Goal: Task Accomplishment & Management: Complete application form

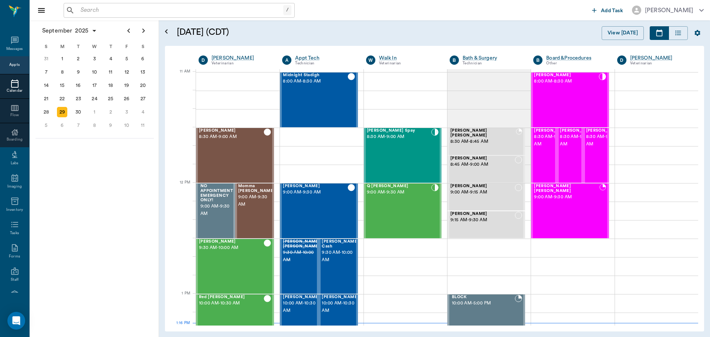
scroll to position [333, 0]
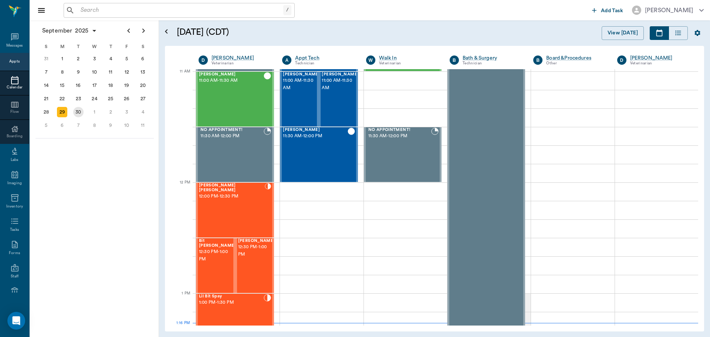
click at [80, 115] on div "30" at bounding box center [78, 112] width 10 height 10
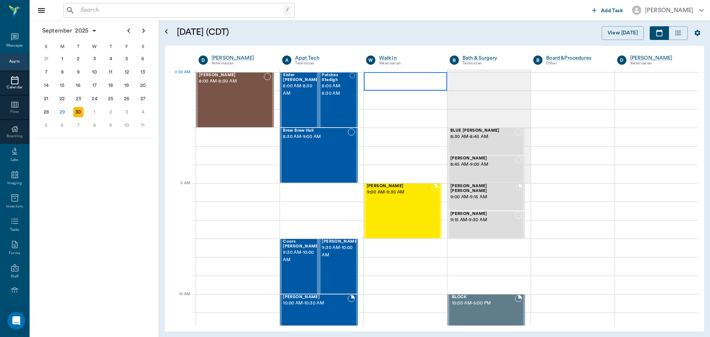
click at [410, 84] on div at bounding box center [405, 81] width 83 height 18
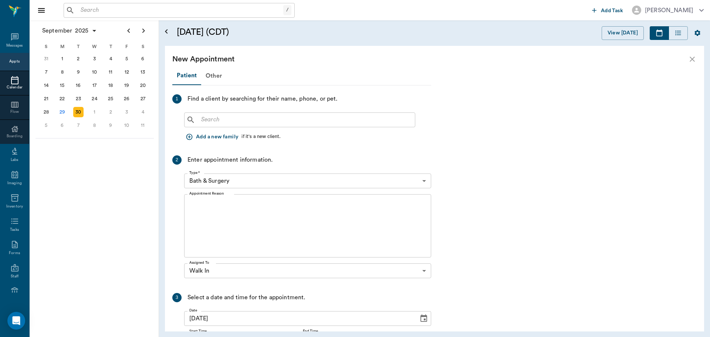
click at [206, 122] on input "text" at bounding box center [305, 120] width 214 height 10
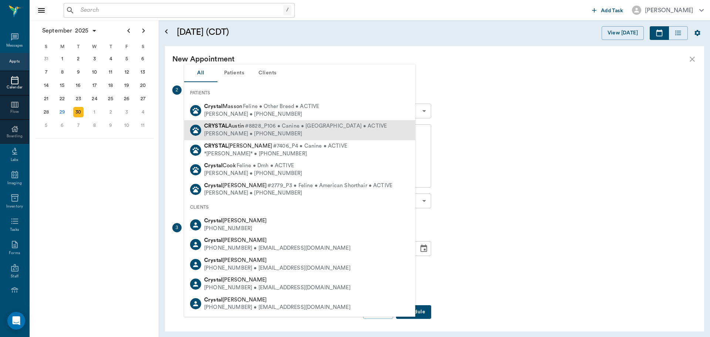
scroll to position [71, 0]
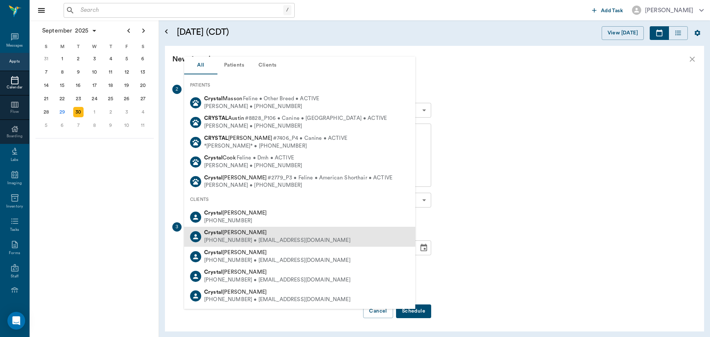
click at [304, 235] on div "[PERSON_NAME]" at bounding box center [277, 233] width 146 height 8
type input "crystal"
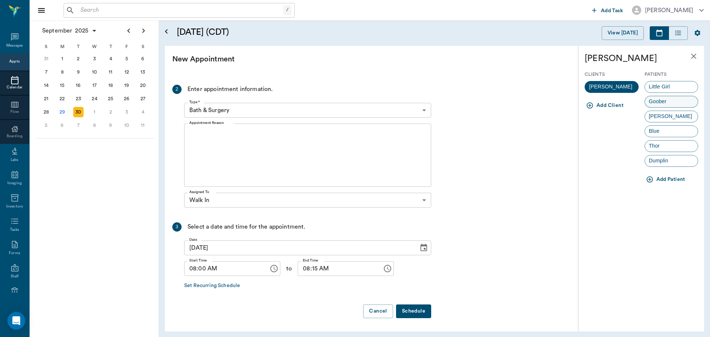
click at [676, 103] on div "Goober" at bounding box center [671, 102] width 54 height 12
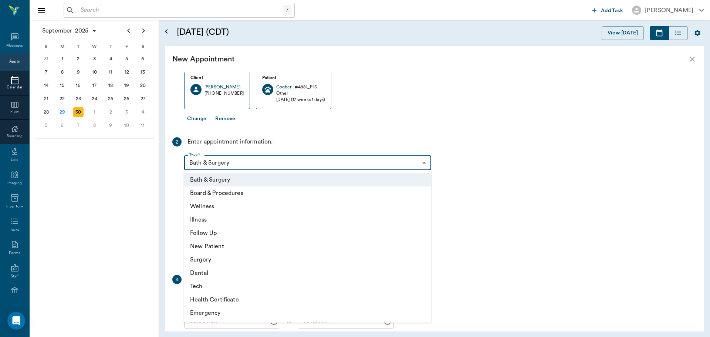
click at [297, 167] on body "/ ​ Add Task [PERSON_NAME] Nectar Messages Appts Calendar Flow Boarding Labs Im…" at bounding box center [355, 168] width 710 height 337
click at [247, 212] on li "Wellness" at bounding box center [307, 206] width 247 height 13
type input "65d2be4f46e3a538d89b8c14"
type input "08:30 AM"
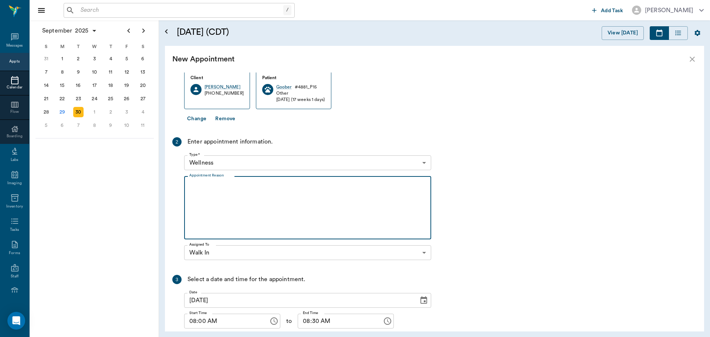
click at [247, 212] on textarea "Appointment Reason" at bounding box center [307, 207] width 237 height 51
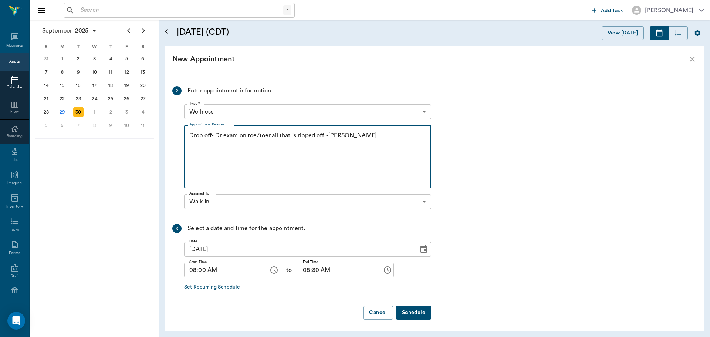
scroll to position [123, 0]
type textarea "Drop off- Dr exam on toe/toenail that is ripped off. -[PERSON_NAME]"
click at [235, 204] on body "/ ​ Add Task [PERSON_NAME] Nectar Messages Appts Calendar Flow Boarding Labs Im…" at bounding box center [355, 168] width 710 height 337
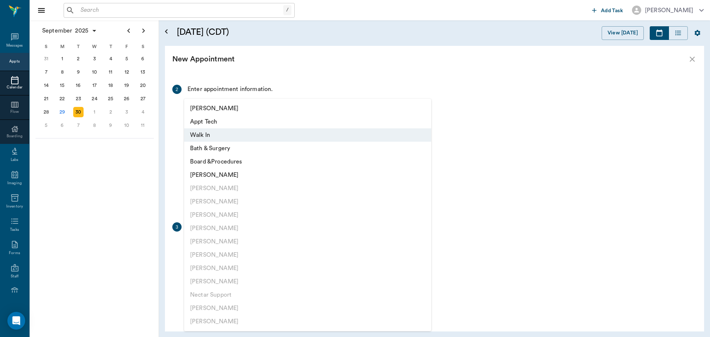
click at [227, 137] on li "Walk In" at bounding box center [307, 134] width 247 height 13
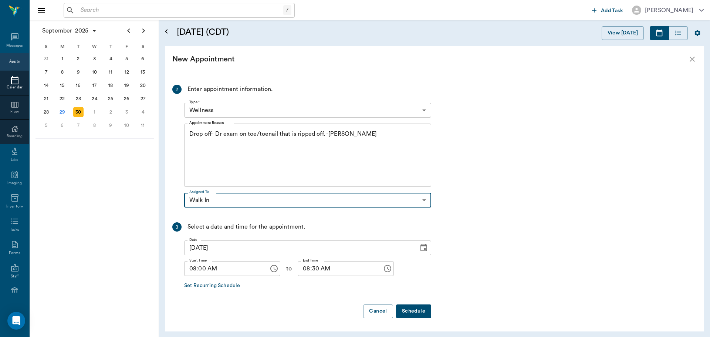
click at [417, 310] on button "Schedule" at bounding box center [413, 311] width 35 height 14
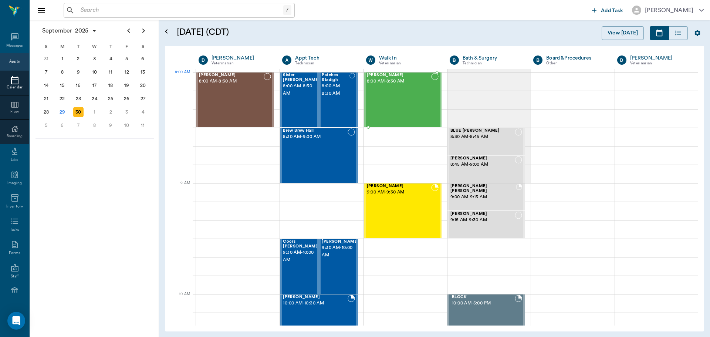
drag, startPoint x: 396, startPoint y: 88, endPoint x: 404, endPoint y: 93, distance: 9.6
click at [396, 88] on div "[PERSON_NAME] 8:00 AM - 8:30 AM" at bounding box center [399, 100] width 64 height 54
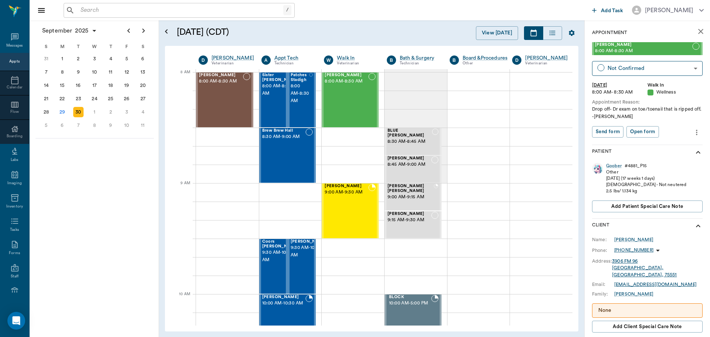
click at [92, 14] on input "text" at bounding box center [181, 10] width 206 height 10
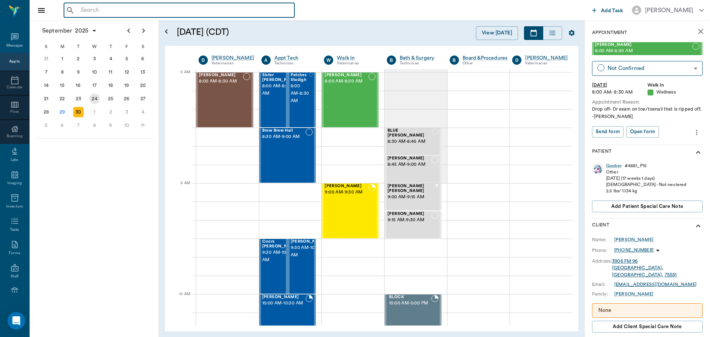
click at [94, 100] on div "24" at bounding box center [94, 99] width 10 height 10
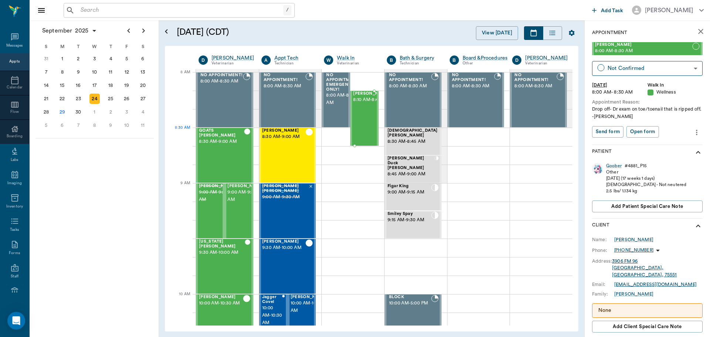
click at [358, 131] on div "[PERSON_NAME] 8:10 AM - 8:40 AM" at bounding box center [371, 118] width 37 height 54
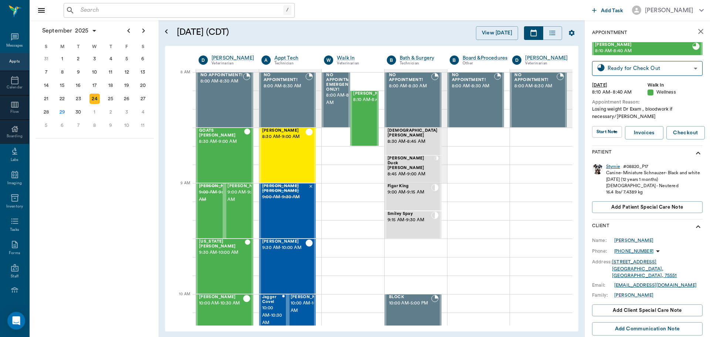
click at [615, 167] on div "Stymie" at bounding box center [613, 166] width 14 height 6
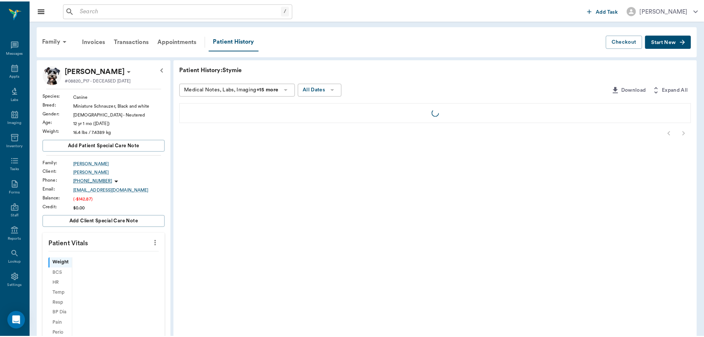
scroll to position [3, 0]
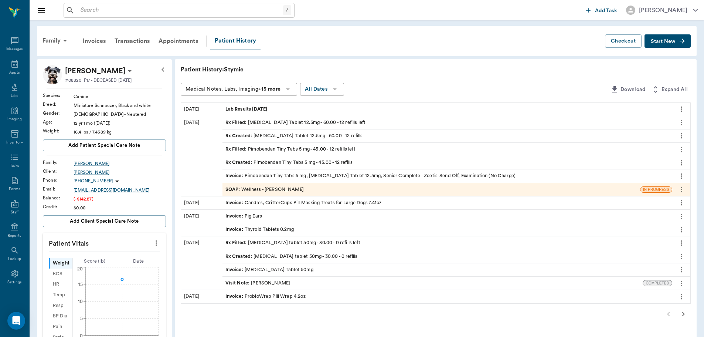
click at [237, 176] on span "Invoice :" at bounding box center [235, 175] width 19 height 7
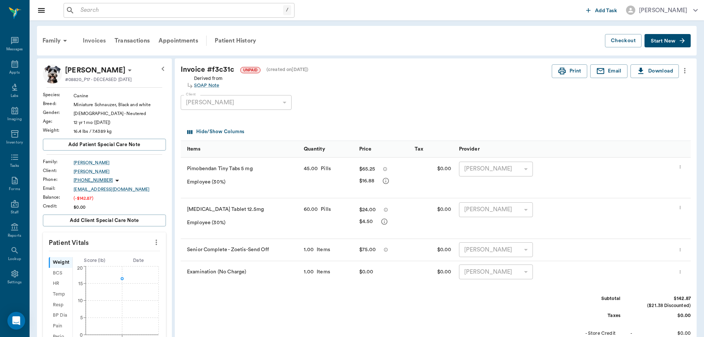
click at [94, 41] on div "Invoices" at bounding box center [94, 41] width 32 height 18
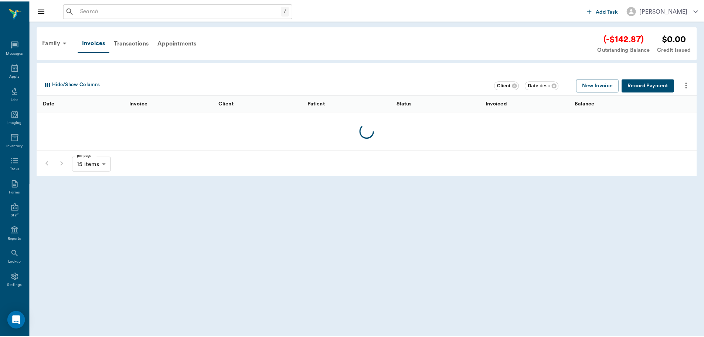
scroll to position [3, 0]
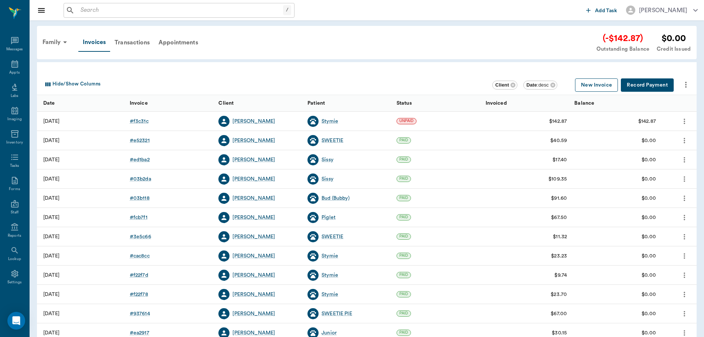
click at [597, 87] on button "New Invoice" at bounding box center [596, 85] width 43 height 14
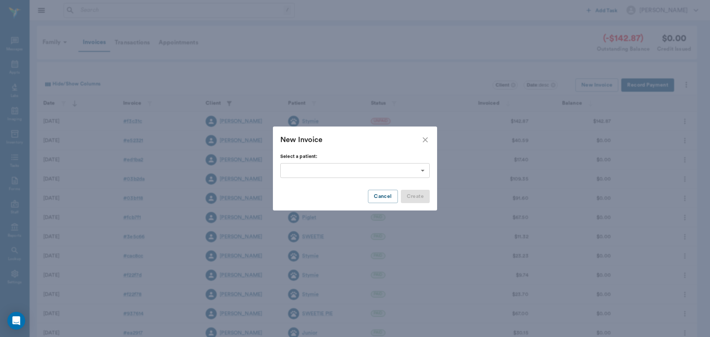
click at [298, 173] on body "/ ​ Add Task [PERSON_NAME] Nectar Messages Appts Labs Imaging Inventory Tasks F…" at bounding box center [355, 217] width 710 height 434
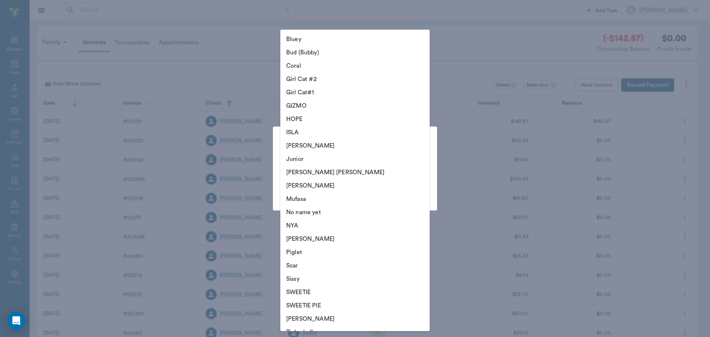
click at [495, 15] on div at bounding box center [355, 168] width 710 height 337
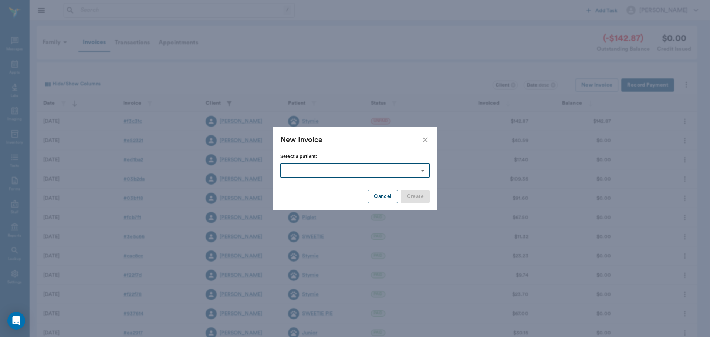
click at [426, 140] on icon "close" at bounding box center [425, 139] width 9 height 9
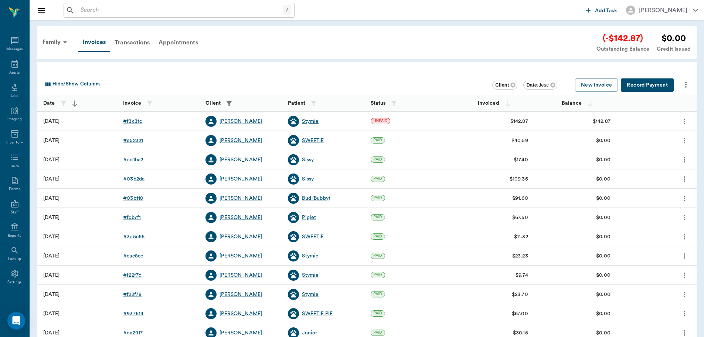
click at [308, 121] on div "Stymie" at bounding box center [310, 121] width 17 height 7
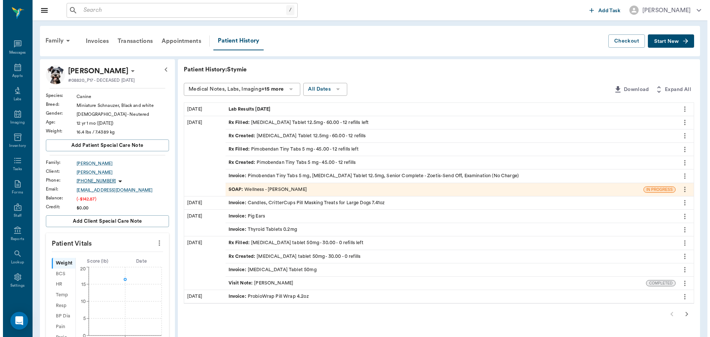
scroll to position [3, 0]
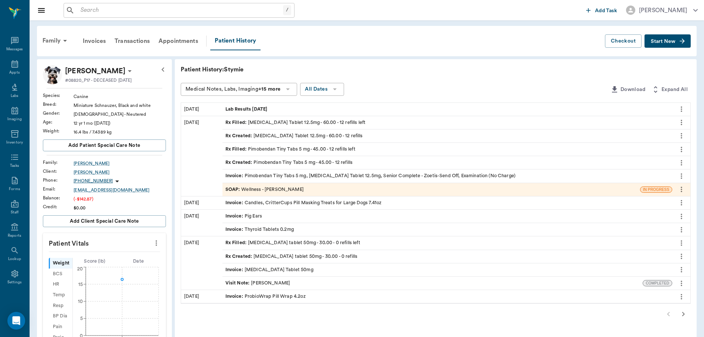
click at [668, 41] on span "Start New" at bounding box center [663, 41] width 25 height 0
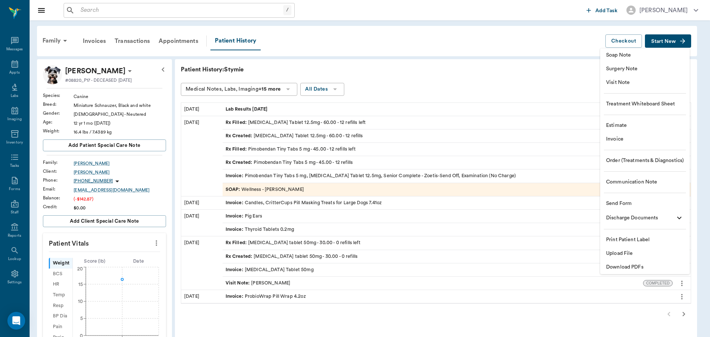
click at [620, 140] on span "Invoice" at bounding box center [645, 139] width 78 height 8
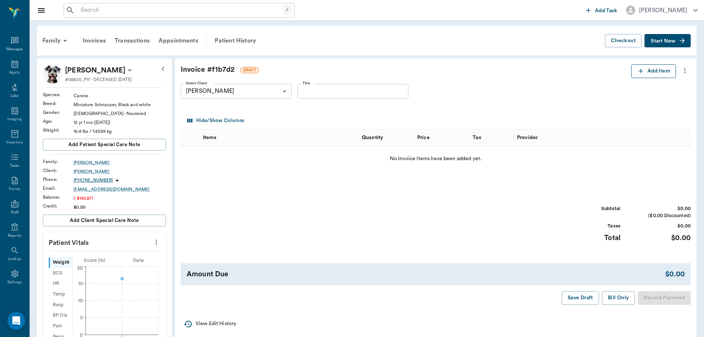
click at [641, 71] on icon "button" at bounding box center [640, 70] width 7 height 7
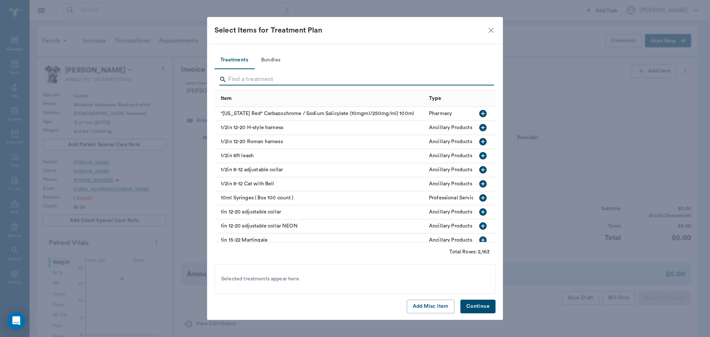
click at [232, 84] on input "Search" at bounding box center [355, 80] width 255 height 12
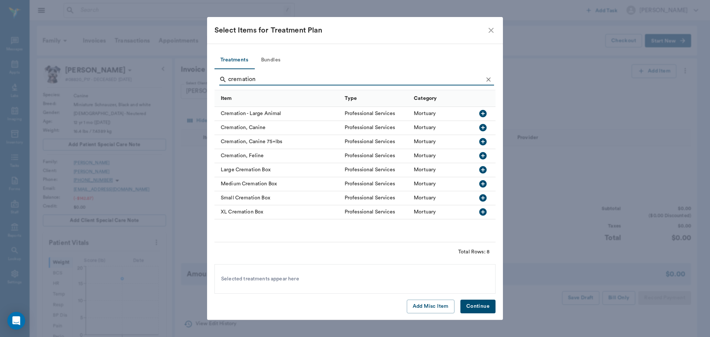
type input "cremation"
click at [484, 128] on icon "button" at bounding box center [482, 127] width 9 height 9
click at [486, 306] on button "Continue" at bounding box center [477, 306] width 35 height 14
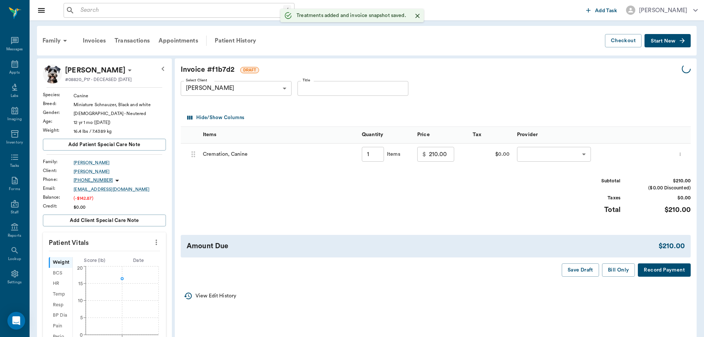
type input "1.00"
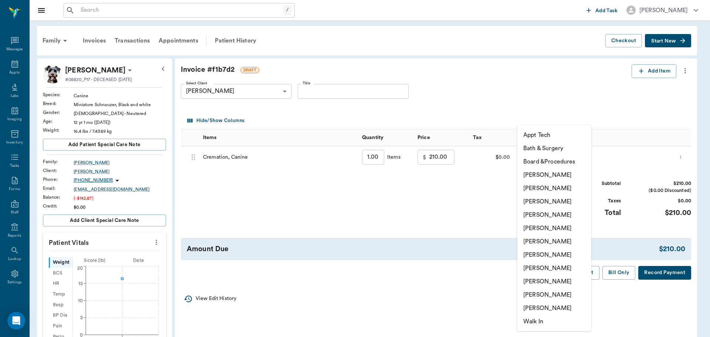
drag, startPoint x: 552, startPoint y: 161, endPoint x: 540, endPoint y: 160, distance: 11.8
click at [552, 160] on body "/ ​ Add Task [PERSON_NAME] Nectar Messages Appts Labs Imaging Inventory Tasks F…" at bounding box center [355, 282] width 710 height 565
click at [542, 281] on li "[PERSON_NAME]" at bounding box center [554, 281] width 74 height 13
type input "none-63ec2ede52e12b0ba117d0d7"
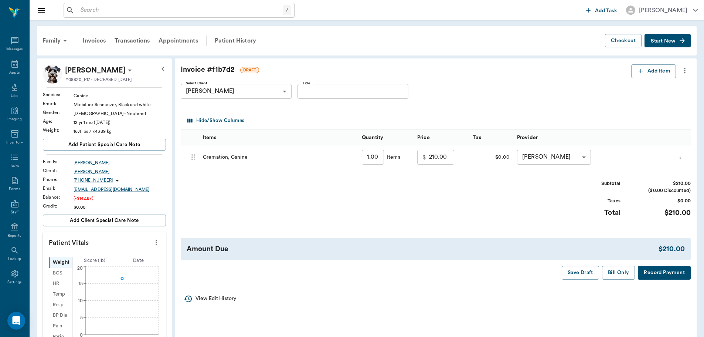
click at [685, 70] on icon "more" at bounding box center [685, 70] width 8 height 9
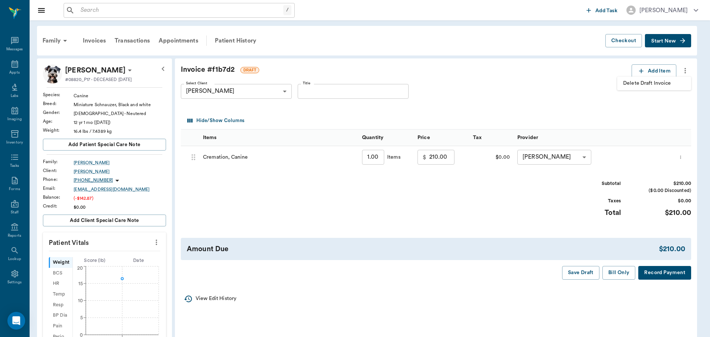
click at [572, 104] on div at bounding box center [355, 168] width 710 height 337
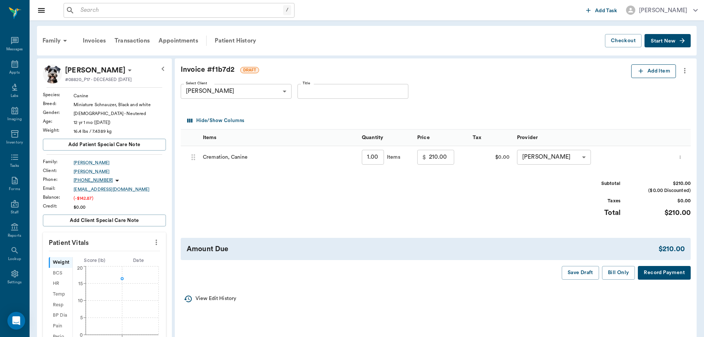
click at [640, 71] on icon "button" at bounding box center [641, 71] width 4 height 4
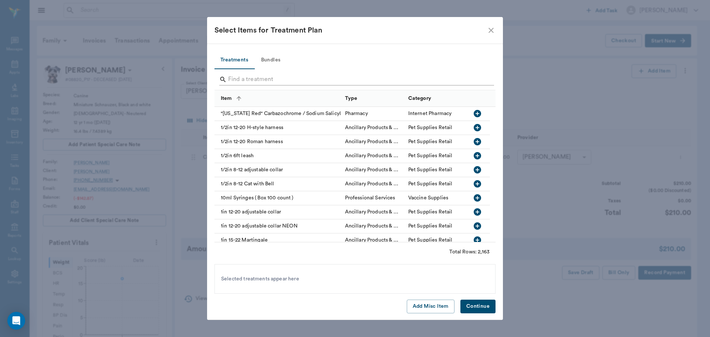
click at [237, 83] on input "Search" at bounding box center [355, 80] width 255 height 12
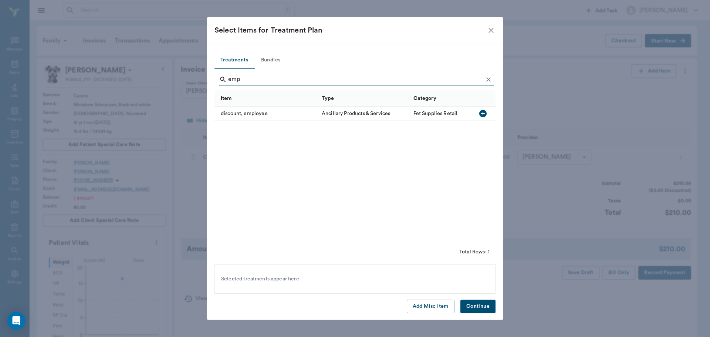
type input "emp"
click at [483, 112] on icon "button" at bounding box center [482, 113] width 9 height 9
click at [477, 304] on button "Continue" at bounding box center [477, 306] width 35 height 14
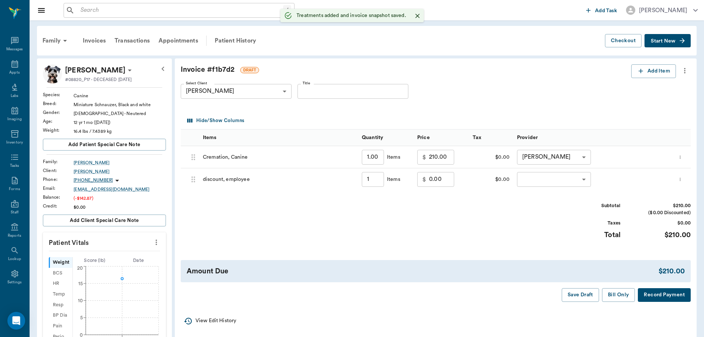
type input "1.00"
click at [435, 182] on input "0.00" at bounding box center [441, 179] width 25 height 15
type input "-42.00"
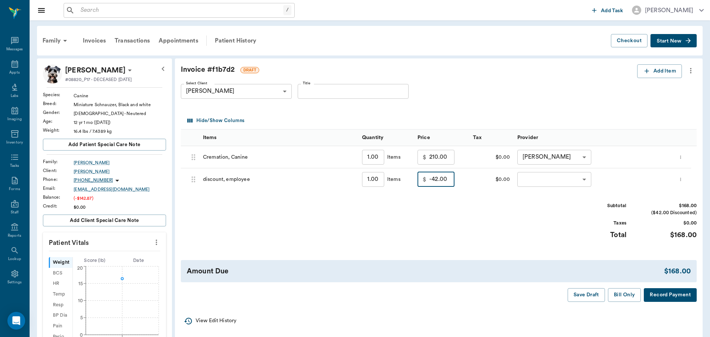
click at [538, 180] on body "/ ​ Add Task [PERSON_NAME] Nectar Messages Appts Labs Imaging Inventory Tasks F…" at bounding box center [355, 282] width 710 height 565
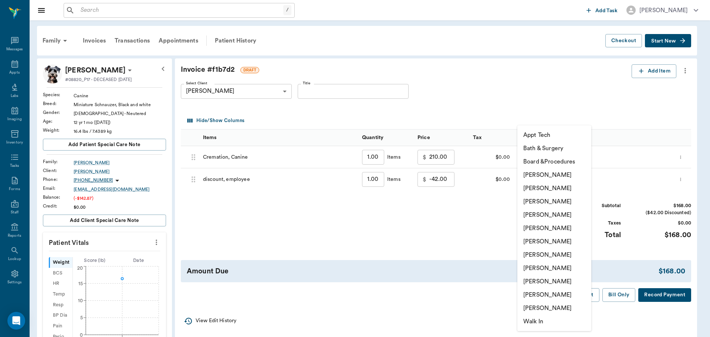
click at [543, 281] on li "[PERSON_NAME]" at bounding box center [554, 281] width 74 height 13
type input "none-63ec2ede52e12b0ba117d0d7"
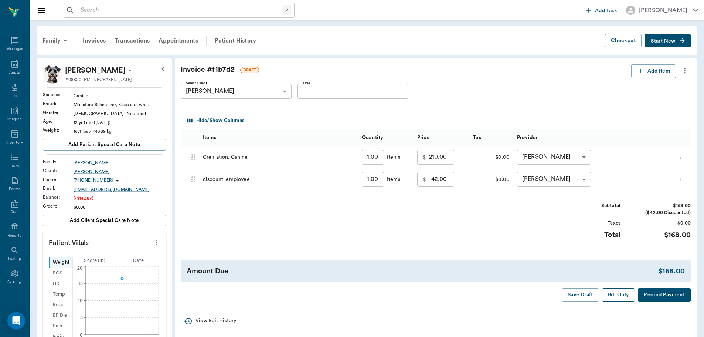
click at [621, 295] on button "Bill Only" at bounding box center [618, 295] width 33 height 14
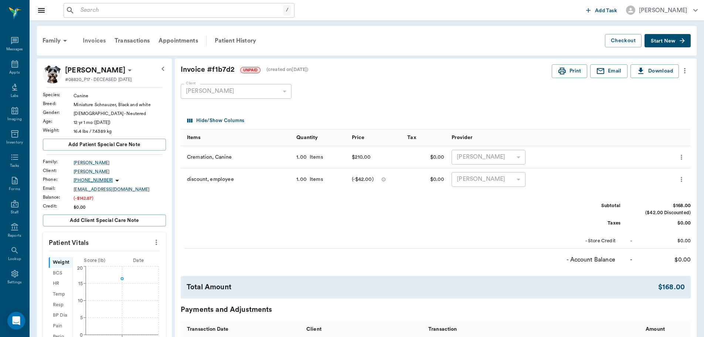
click at [94, 42] on div "Invoices" at bounding box center [94, 41] width 32 height 18
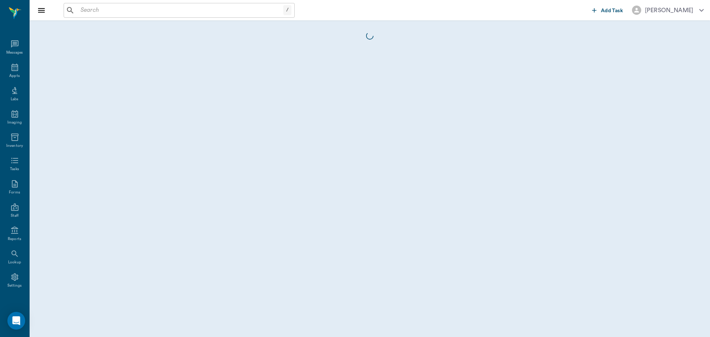
scroll to position [3, 0]
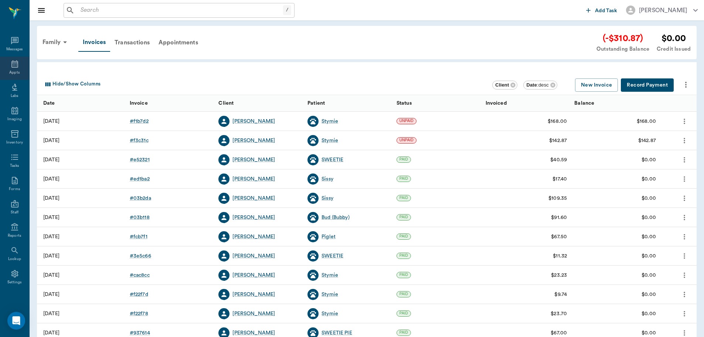
click at [11, 64] on icon at bounding box center [14, 64] width 9 height 9
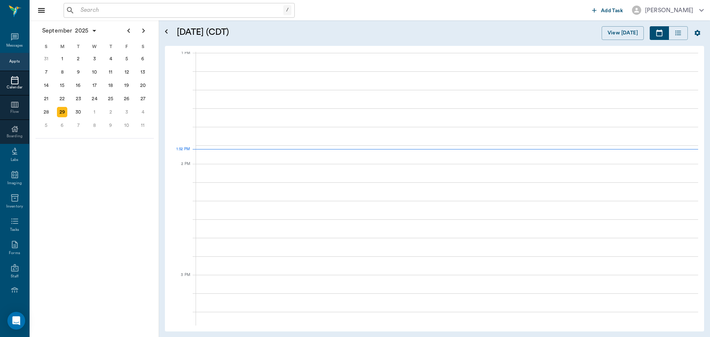
scroll to position [556, 0]
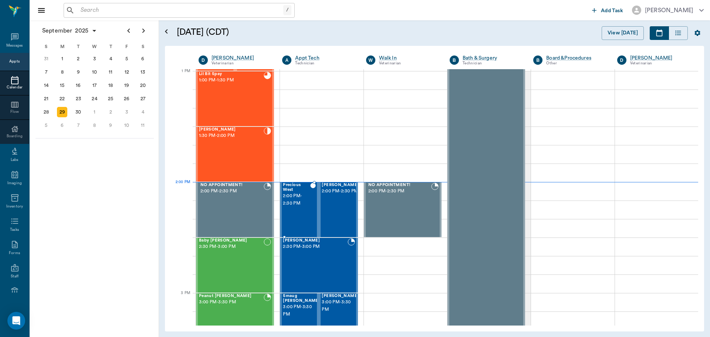
click at [304, 196] on span "2:00 PM - 2:30 PM" at bounding box center [296, 199] width 27 height 15
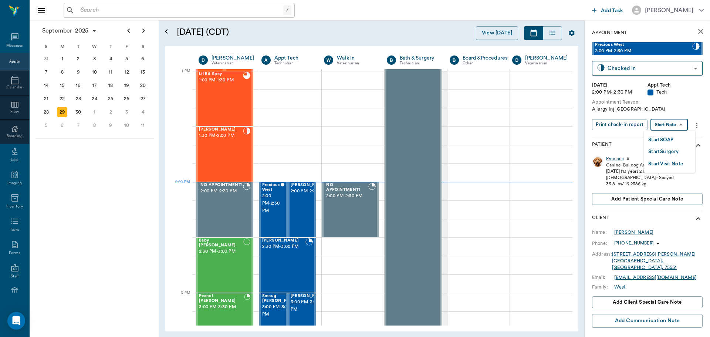
click at [680, 128] on body "/ ​ Add Task [PERSON_NAME] Nectar Messages Appts Calendar Flow Boarding Labs Im…" at bounding box center [355, 168] width 710 height 337
click at [665, 142] on button "Start SOAP" at bounding box center [660, 140] width 25 height 9
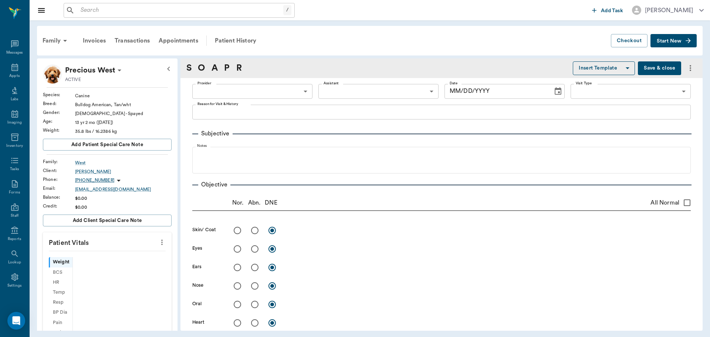
scroll to position [3, 0]
type input "63ec2f075fda476ae8351a4c"
type input "65d2be4f46e3a538d89b8c1a"
type textarea "Allergy Inj [GEOGRAPHIC_DATA]"
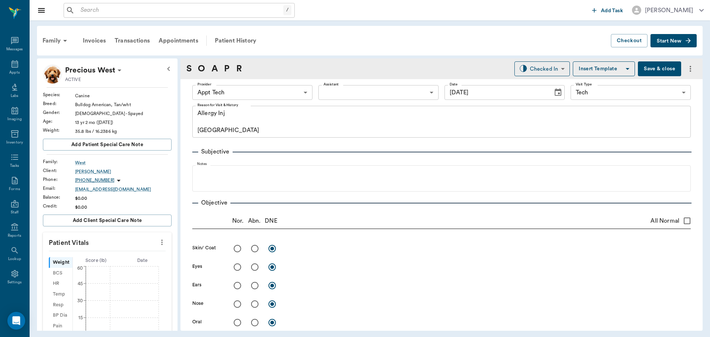
type input "[DATE]"
click at [236, 92] on body "/ ​ Add Task [PERSON_NAME] Nectar Messages Appts Labs Imaging Inventory Tasks F…" at bounding box center [355, 168] width 710 height 337
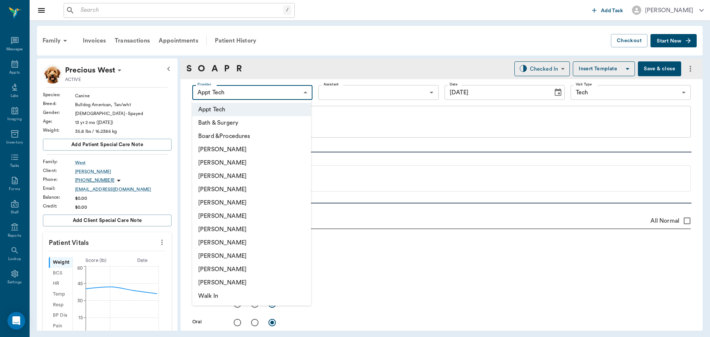
click at [243, 233] on li "[PERSON_NAME]" at bounding box center [251, 229] width 119 height 13
type input "682b670d8bdc6f7f8feef3db"
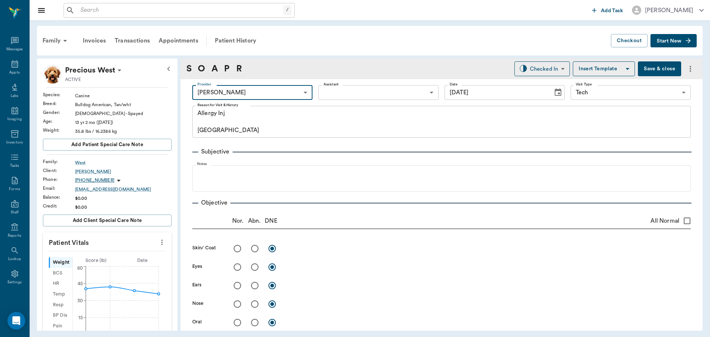
click at [318, 93] on body "/ ​ Add Task [PERSON_NAME] Nectar Messages Appts Labs Imaging Inventory Tasks F…" at bounding box center [355, 168] width 710 height 337
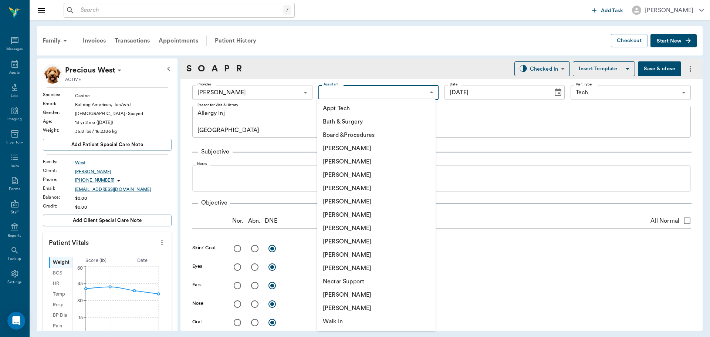
click at [332, 110] on li "Appt Tech" at bounding box center [376, 108] width 119 height 13
type input "63ec2f075fda476ae8351a4c"
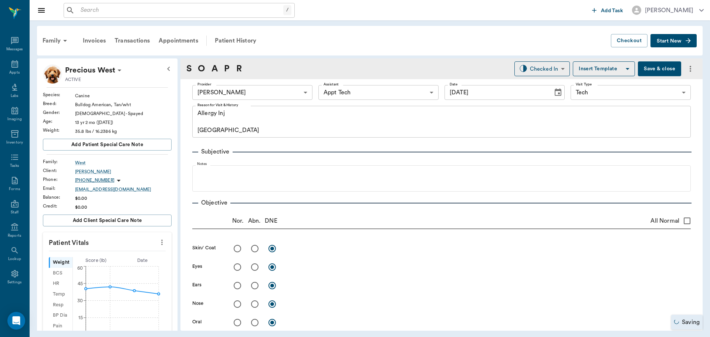
click at [158, 239] on icon "more" at bounding box center [162, 242] width 8 height 9
click at [134, 252] on span "Enter Vitals" at bounding box center [125, 255] width 62 height 8
click at [106, 260] on input "text" at bounding box center [107, 264] width 64 height 15
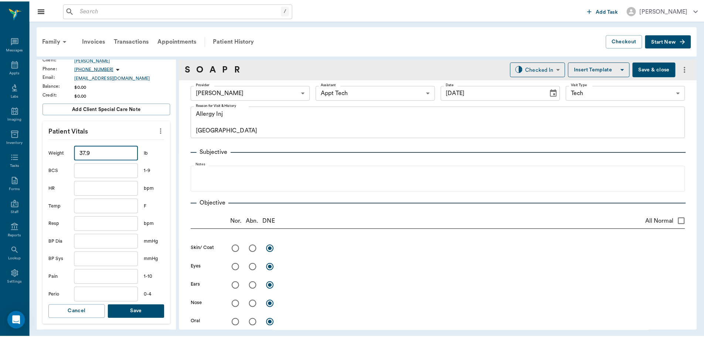
scroll to position [148, 0]
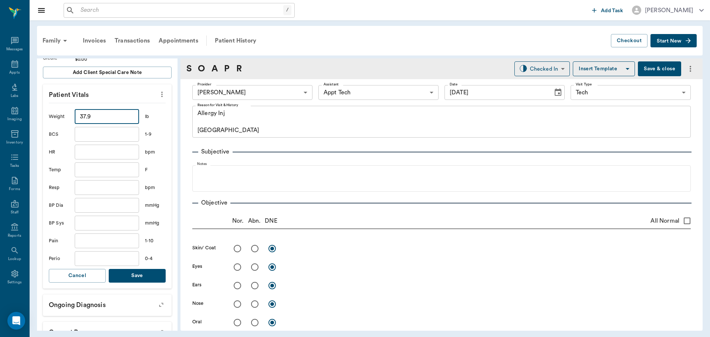
type input "37.9"
click at [122, 277] on button "Save" at bounding box center [137, 276] width 57 height 14
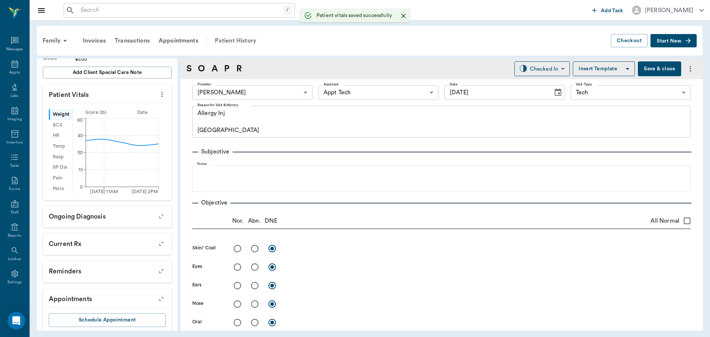
click at [241, 42] on div "Patient History" at bounding box center [235, 41] width 50 height 18
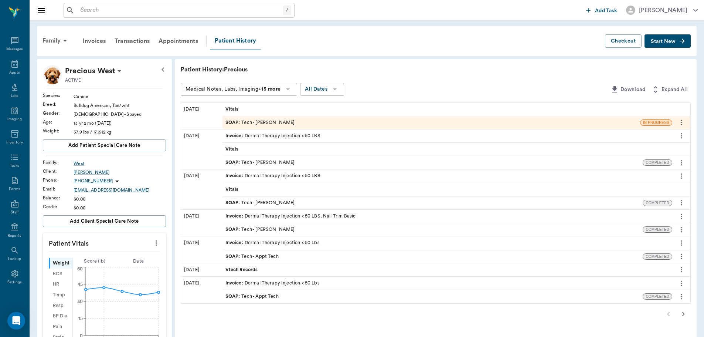
click at [278, 162] on div "SOAP : Tech - [PERSON_NAME]" at bounding box center [261, 162] width 70 height 7
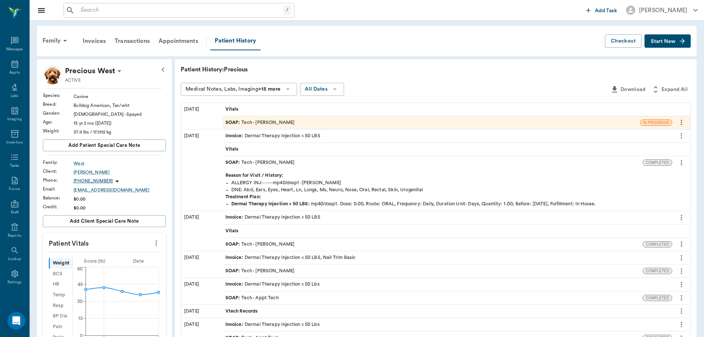
click at [294, 122] on div "SOAP : Tech - [PERSON_NAME]" at bounding box center [432, 122] width 418 height 13
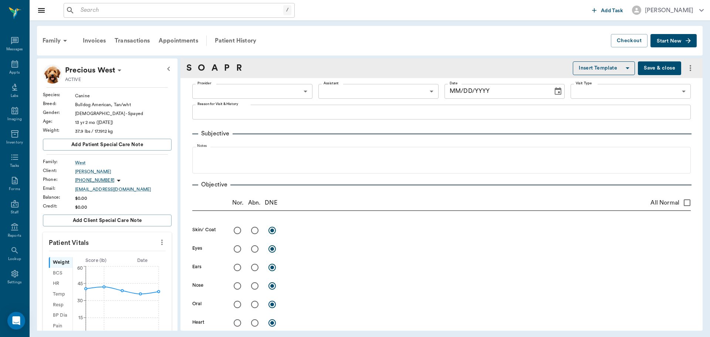
type input "682b670d8bdc6f7f8feef3db"
type input "63ec2f075fda476ae8351a4c"
type input "65d2be4f46e3a538d89b8c1a"
type textarea "Allergy Inj [GEOGRAPHIC_DATA]"
type input "[DATE]"
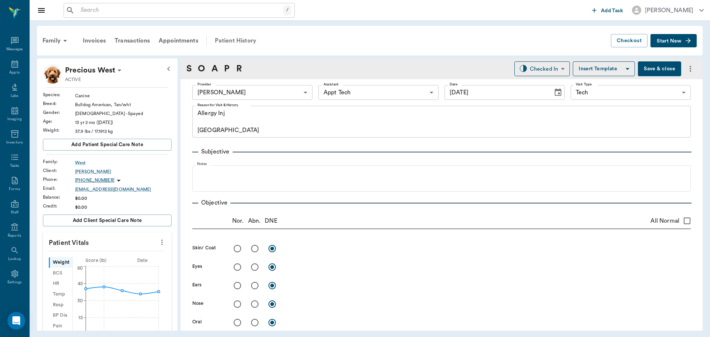
click at [239, 37] on div "Patient History" at bounding box center [235, 41] width 50 height 18
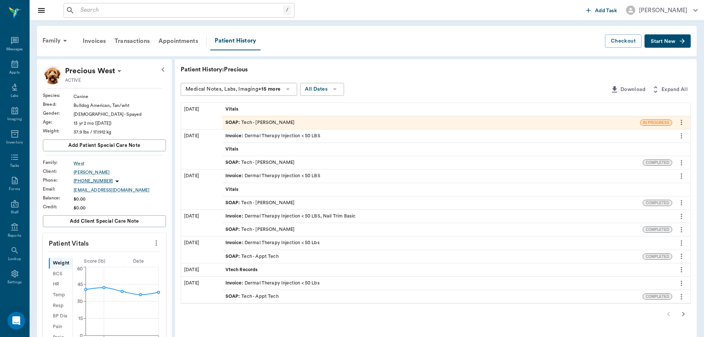
click at [306, 124] on div "SOAP : Tech - [PERSON_NAME]" at bounding box center [432, 122] width 418 height 13
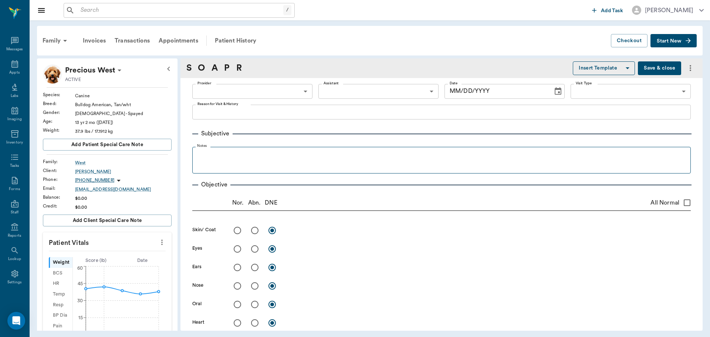
type input "682b670d8bdc6f7f8feef3db"
type input "63ec2f075fda476ae8351a4c"
type input "65d2be4f46e3a538d89b8c1a"
type textarea "Allergy Inj [GEOGRAPHIC_DATA]"
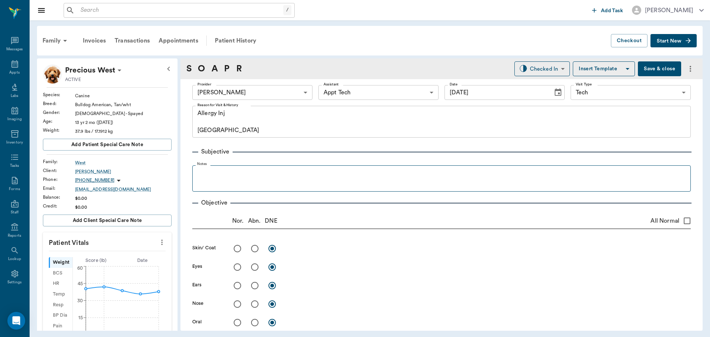
type input "[DATE]"
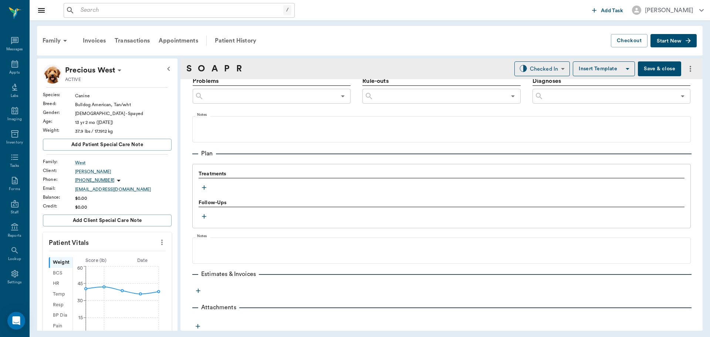
scroll to position [458, 0]
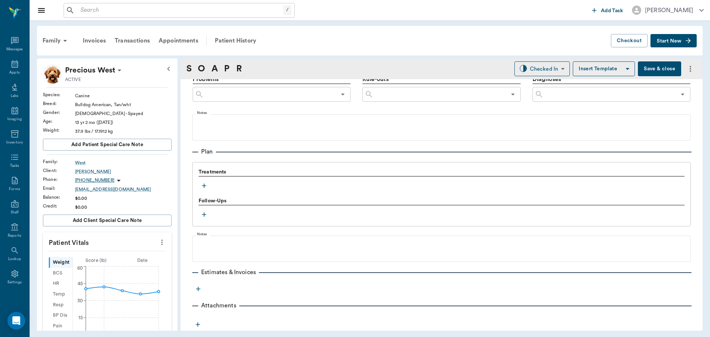
click at [206, 188] on icon "button" at bounding box center [203, 185] width 7 height 7
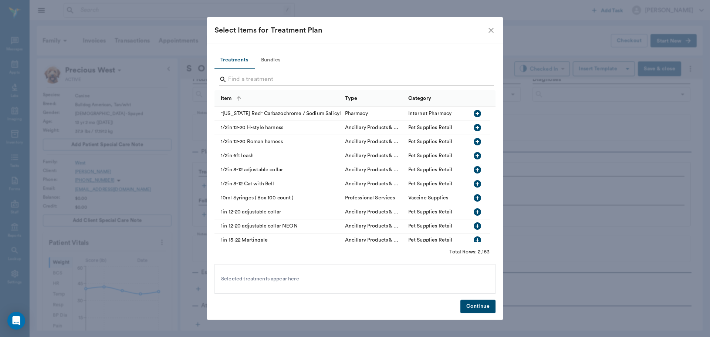
click at [257, 77] on input "Search" at bounding box center [355, 80] width 255 height 12
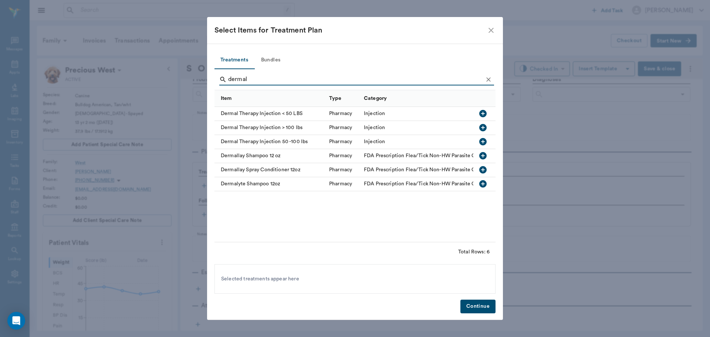
type input "dermal"
click at [487, 115] on icon "button" at bounding box center [482, 113] width 9 height 9
click at [481, 302] on button "Continue" at bounding box center [477, 306] width 35 height 14
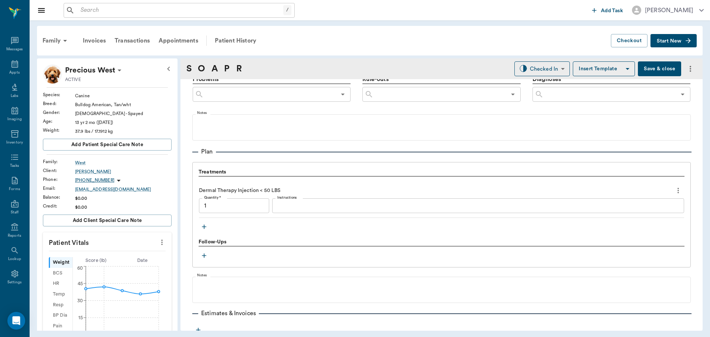
click at [314, 206] on textarea "Instructions" at bounding box center [478, 205] width 402 height 9
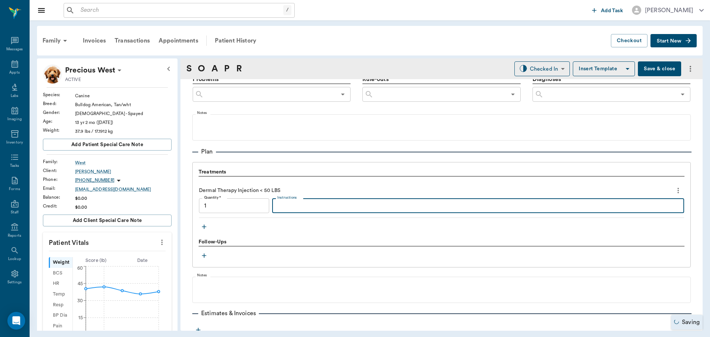
type input "1.00"
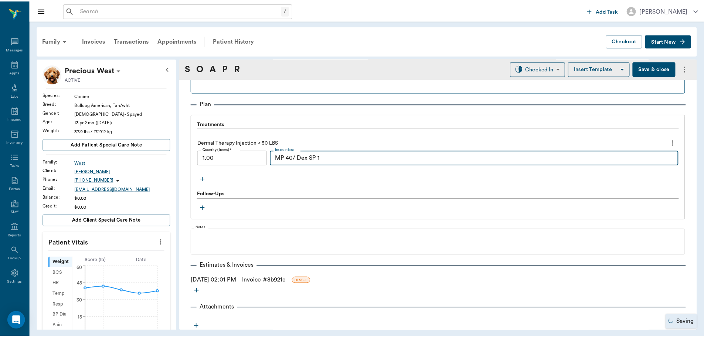
scroll to position [508, 0]
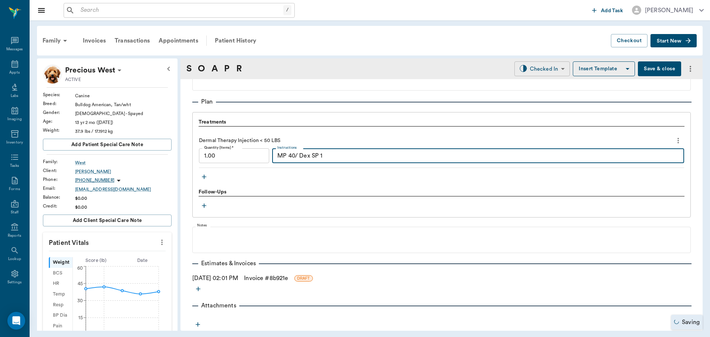
type textarea "MP 40/ Dex SP 1"
click at [527, 67] on body "/ ​ Add Task [PERSON_NAME] Nectar Messages Appts Labs Imaging Inventory Tasks F…" at bounding box center [355, 168] width 710 height 337
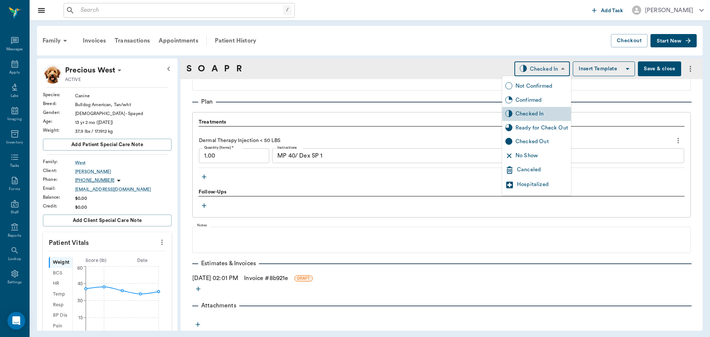
click at [527, 129] on div "Ready for Check Out" at bounding box center [541, 128] width 52 height 8
type input "READY_TO_CHECKOUT"
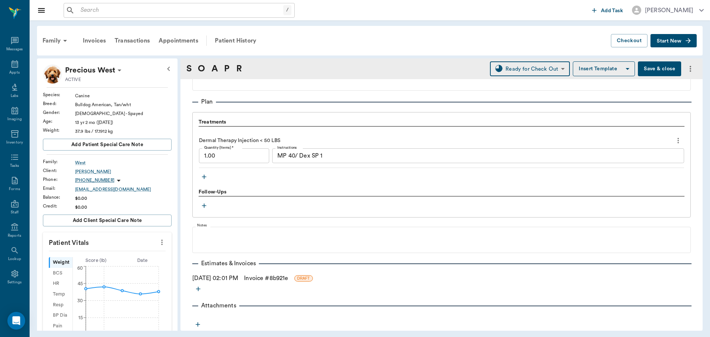
drag, startPoint x: 265, startPoint y: 279, endPoint x: 276, endPoint y: 279, distance: 10.7
click at [265, 279] on link "Invoice # 8b921e" at bounding box center [266, 278] width 44 height 9
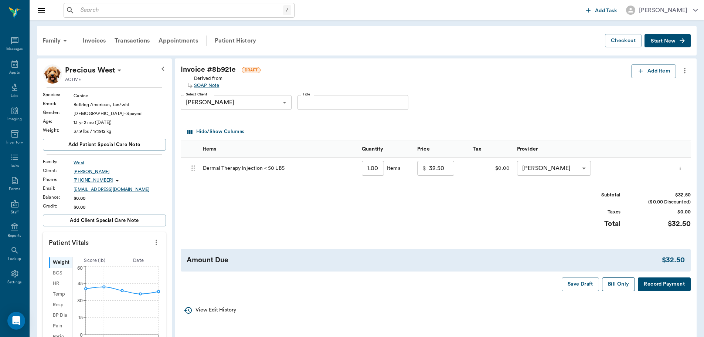
click at [619, 279] on button "Bill Only" at bounding box center [618, 284] width 33 height 14
